Goal: Navigation & Orientation: Find specific page/section

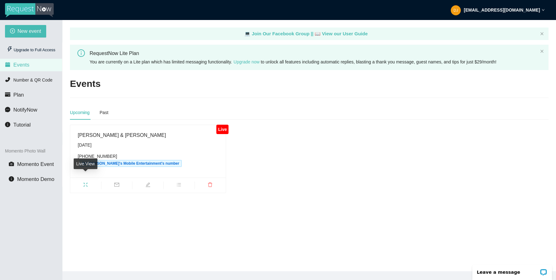
click at [81, 182] on span "fullscreen" at bounding box center [85, 185] width 31 height 7
